Goal: Transaction & Acquisition: Book appointment/travel/reservation

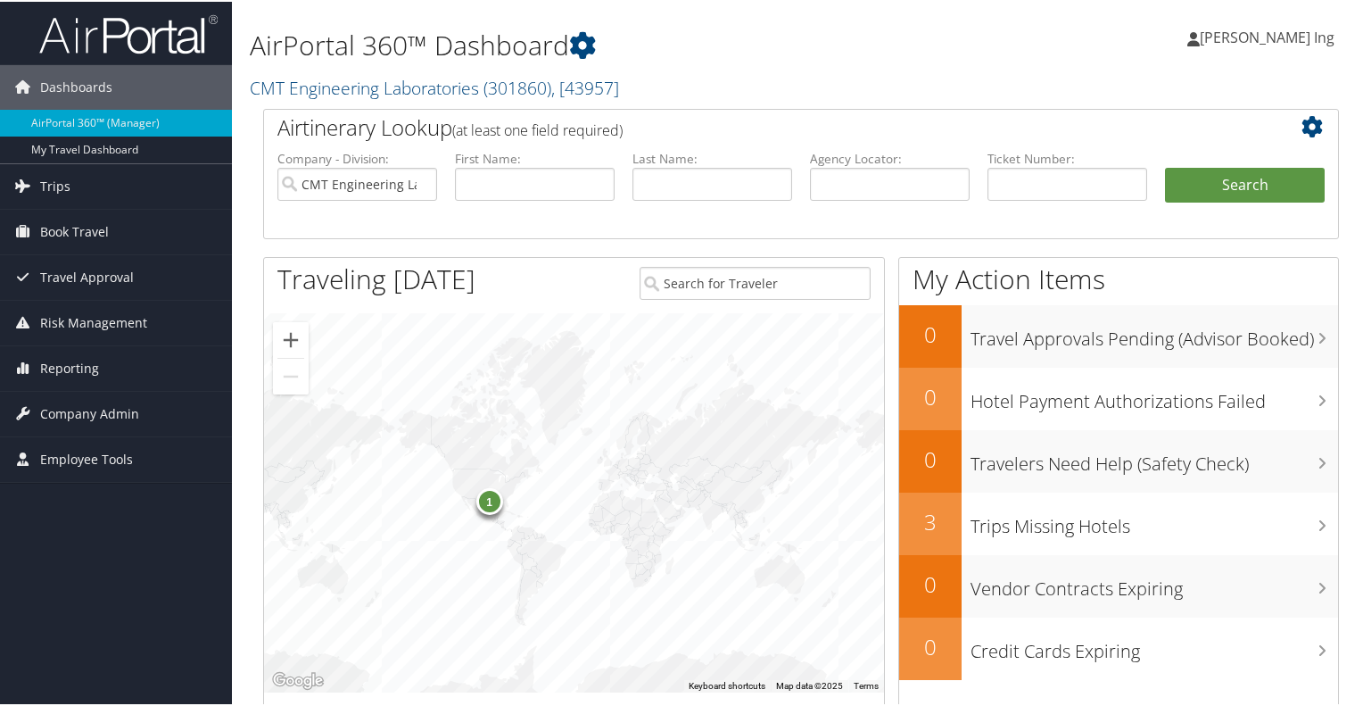
click at [492, 501] on div "1" at bounding box center [489, 498] width 27 height 27
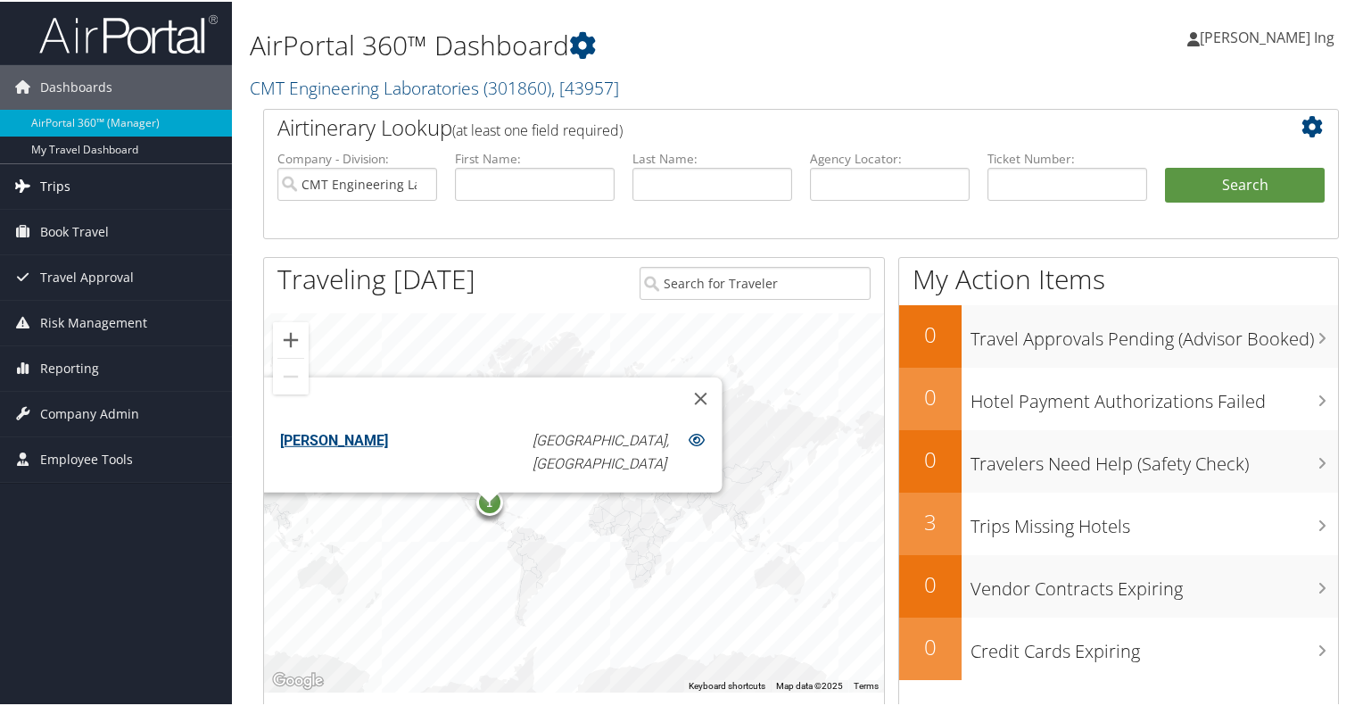
click at [90, 181] on link "Trips" at bounding box center [116, 184] width 232 height 45
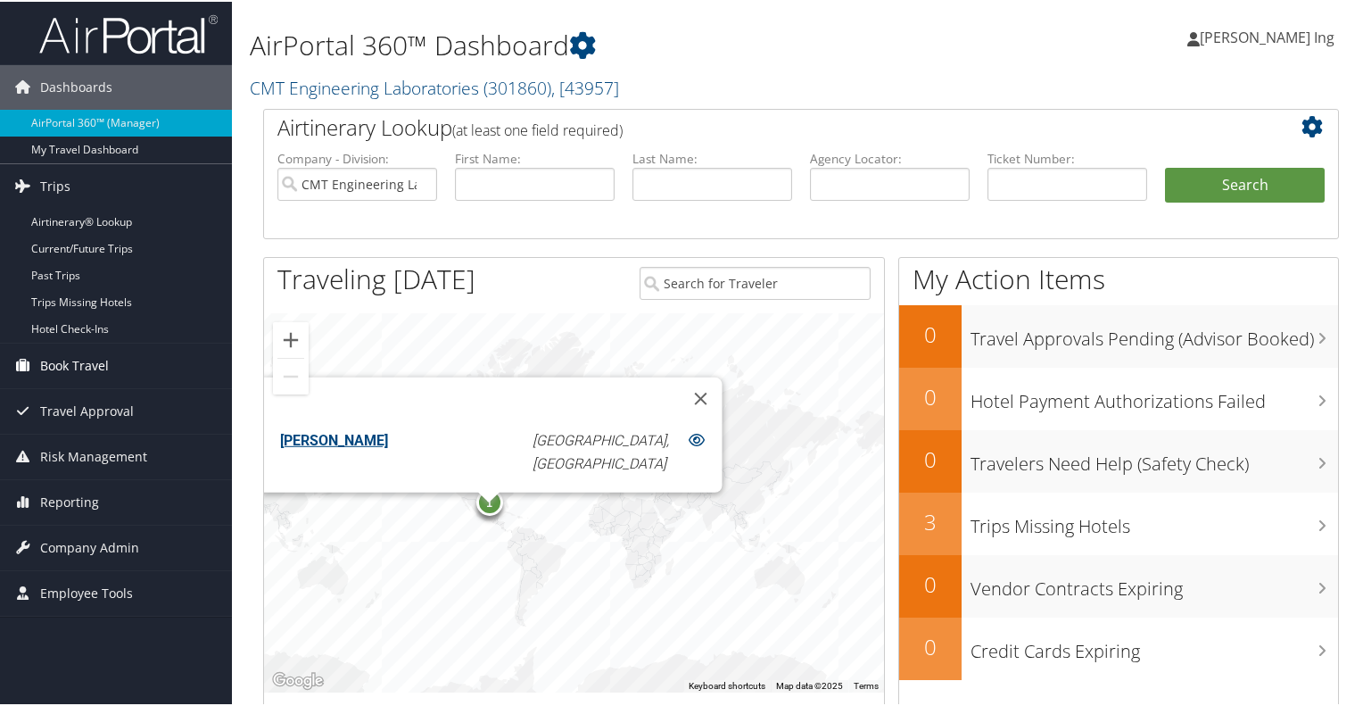
click at [109, 360] on link "Book Travel" at bounding box center [116, 364] width 232 height 45
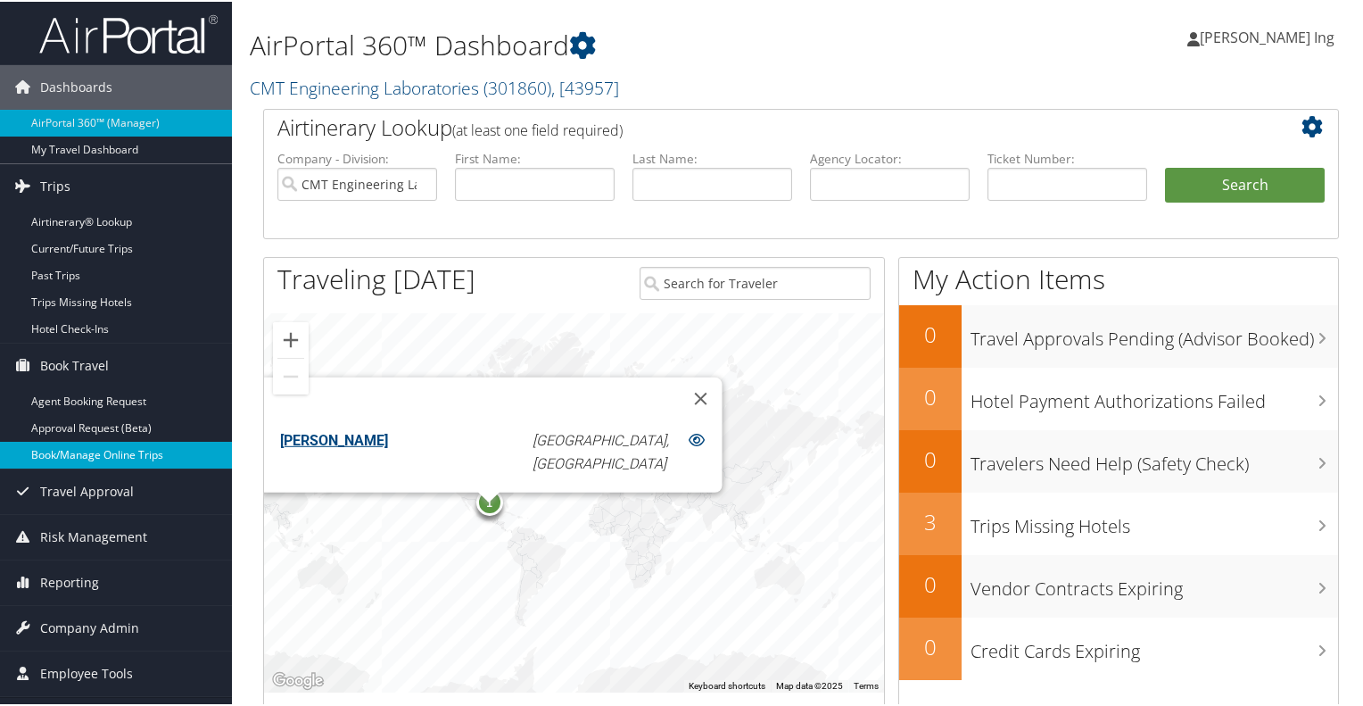
click at [101, 459] on link "Book/Manage Online Trips" at bounding box center [116, 453] width 232 height 27
